Goal: Task Accomplishment & Management: Use online tool/utility

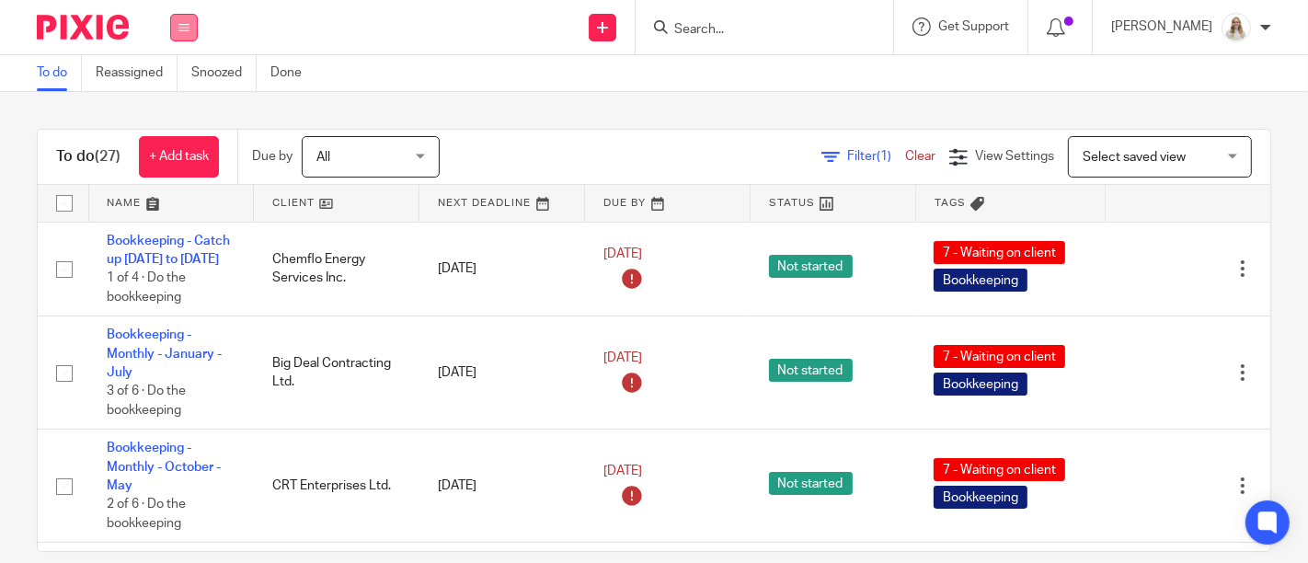
click at [191, 28] on button at bounding box center [184, 28] width 28 height 28
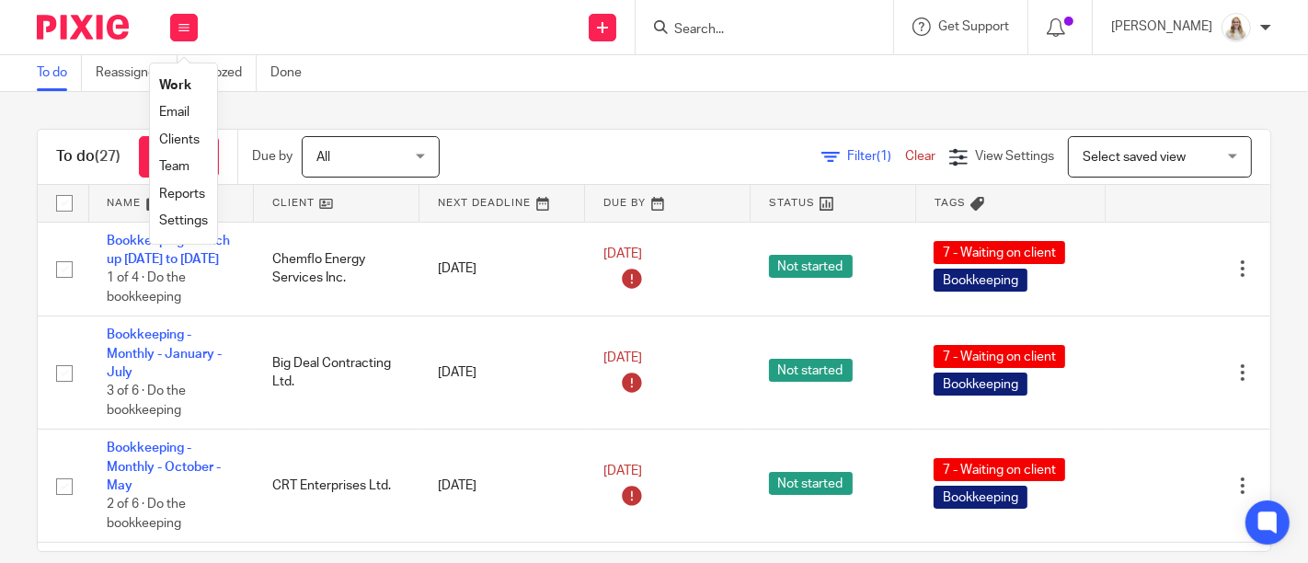
drag, startPoint x: 387, startPoint y: 54, endPoint x: 415, endPoint y: 1, distance: 60.1
click at [392, 51] on div "Work Email Clients Team Reports Work Email Clients Team Reports Settings Send n…" at bounding box center [654, 27] width 1308 height 55
click at [439, 96] on div "To do (27) + Add task Due by All All Today Tomorrow This week Next week This mo…" at bounding box center [654, 327] width 1308 height 471
click at [155, 205] on link at bounding box center [171, 203] width 165 height 37
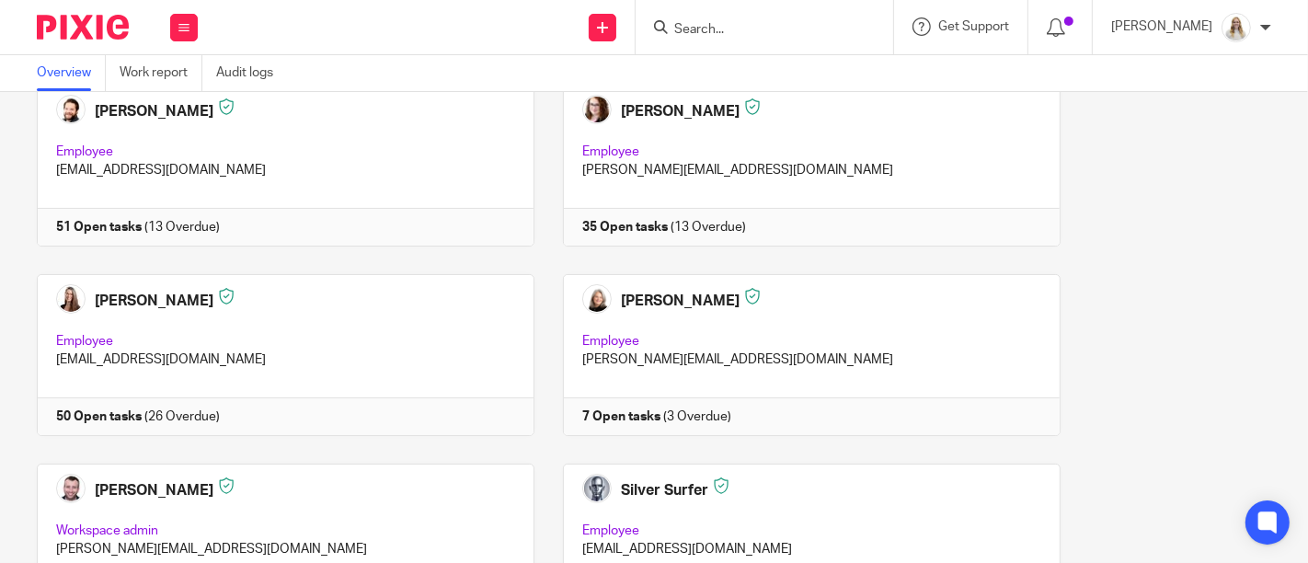
scroll to position [408, 0]
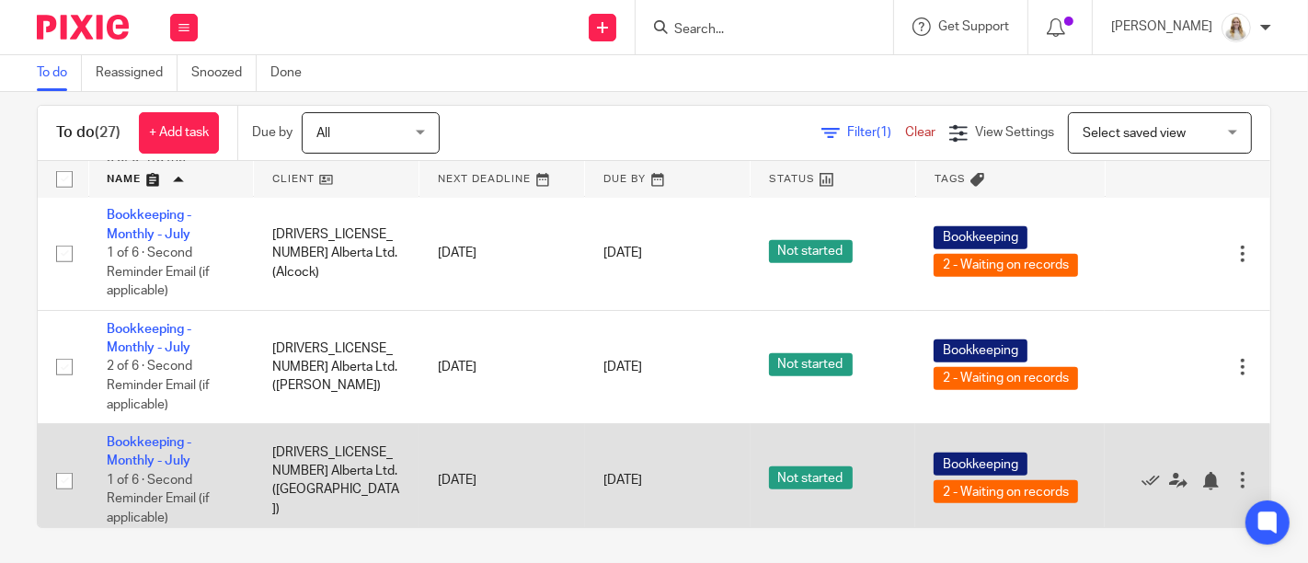
scroll to position [930, 0]
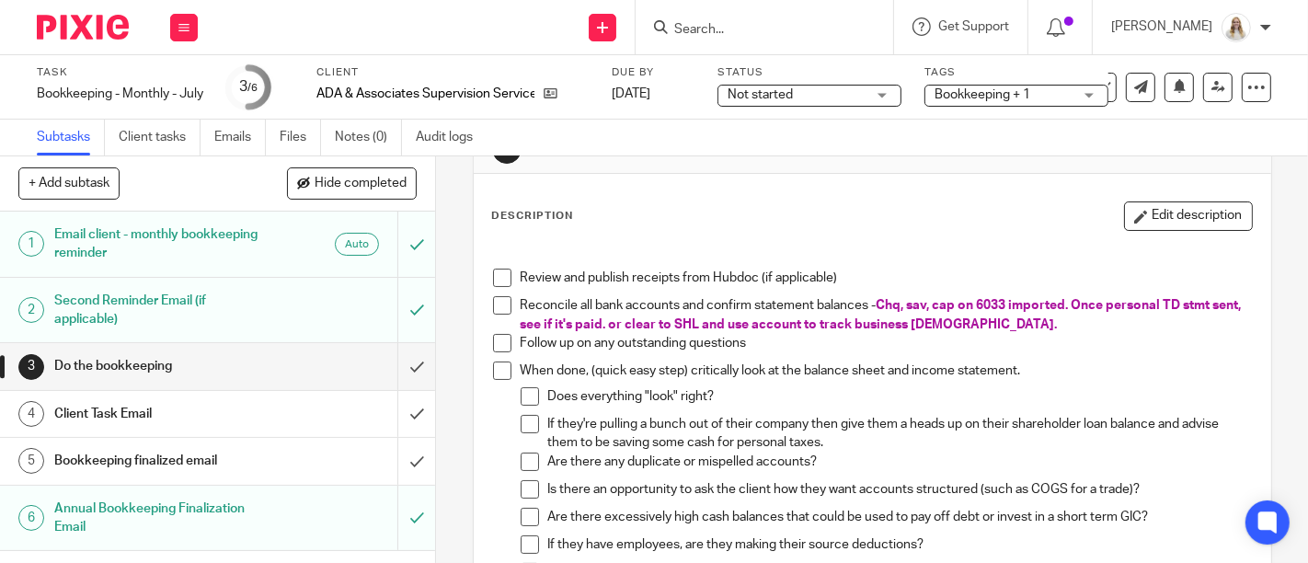
scroll to position [102, 0]
